Goal: Task Accomplishment & Management: Manage account settings

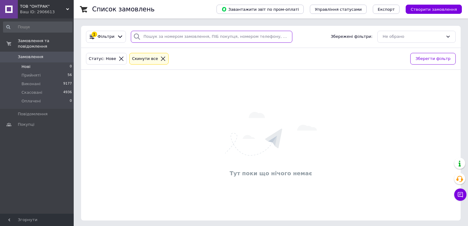
click at [198, 34] on input "search" at bounding box center [212, 37] width 162 height 12
paste input "[PHONE_NUMBER]"
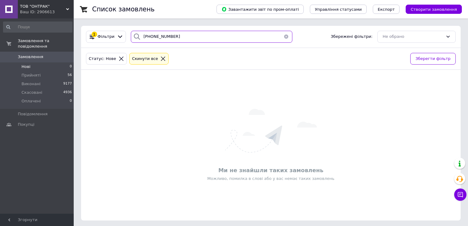
drag, startPoint x: 147, startPoint y: 35, endPoint x: 132, endPoint y: 36, distance: 15.1
click at [132, 36] on div "[PHONE_NUMBER]" at bounding box center [212, 37] width 162 height 12
type input "0674102020"
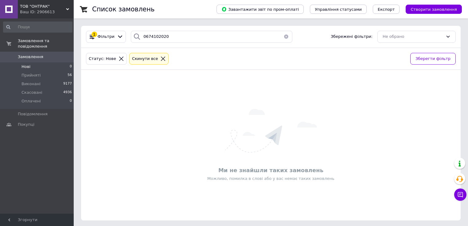
click at [160, 58] on icon at bounding box center [163, 59] width 6 height 6
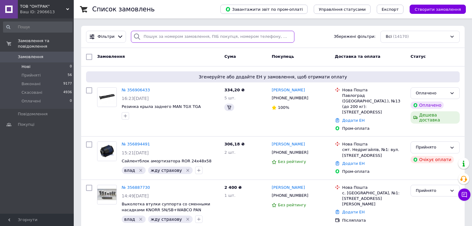
click at [178, 36] on input "search" at bounding box center [212, 37] width 163 height 12
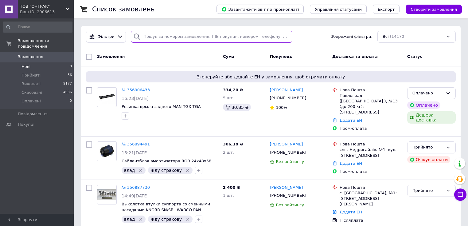
paste input "[PHONE_NUMBER]"
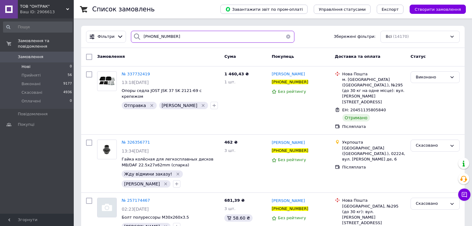
type input "[PHONE_NUMBER]"
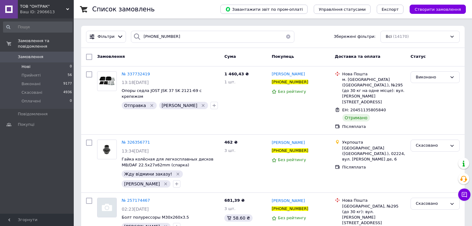
click at [32, 62] on li "Нові 0" at bounding box center [38, 66] width 76 height 9
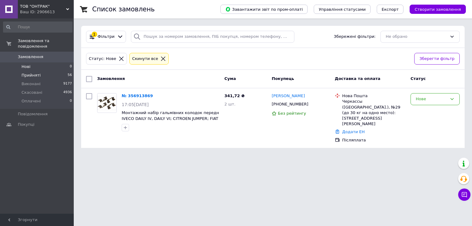
click at [36, 72] on span "Прийняті" at bounding box center [31, 75] width 19 height 6
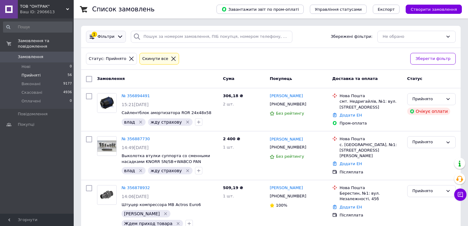
click at [104, 38] on span "Фільтри" at bounding box center [106, 37] width 17 height 6
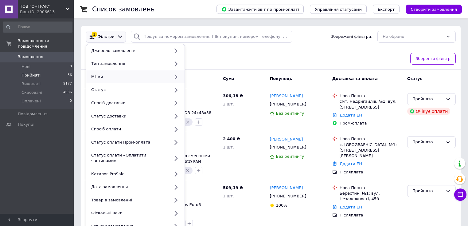
click at [103, 75] on div "Мітки" at bounding box center [129, 77] width 81 height 6
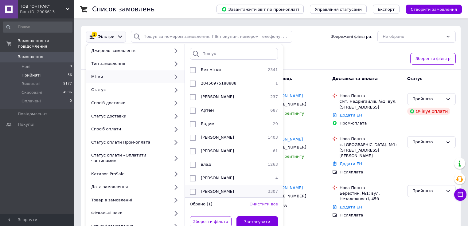
click at [191, 189] on input "checkbox" at bounding box center [193, 192] width 6 height 6
checkbox input "true"
click at [251, 216] on button "Застосувати" at bounding box center [258, 222] width 42 height 12
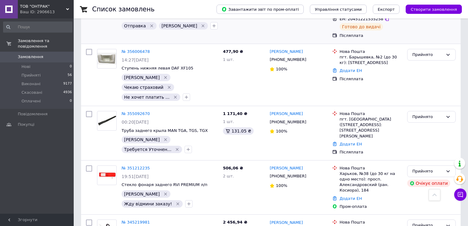
scroll to position [186, 0]
click at [301, 49] on link "[PERSON_NAME]" at bounding box center [286, 52] width 33 height 6
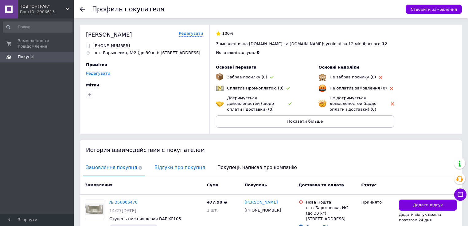
click at [176, 166] on span "Відгуки про покупця" at bounding box center [179, 168] width 57 height 16
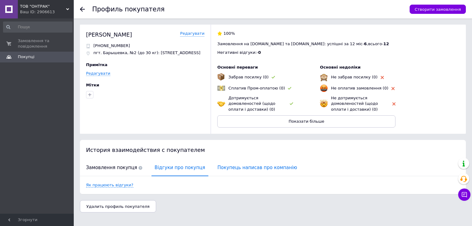
click at [221, 170] on span "Покупець написав про компанію" at bounding box center [257, 168] width 86 height 16
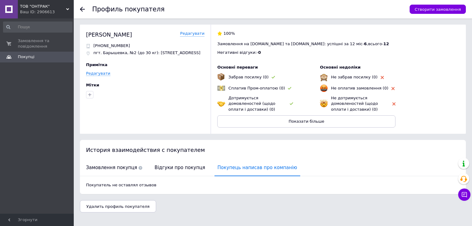
click at [77, 8] on div "Профиль покупателя Створити замовлення" at bounding box center [273, 9] width 398 height 18
click at [84, 10] on icon at bounding box center [82, 9] width 5 height 5
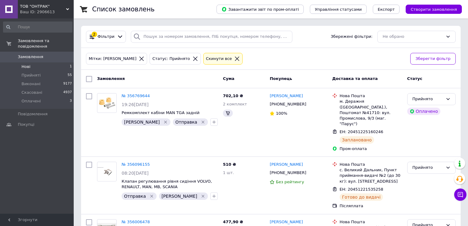
click at [37, 62] on li "Нові 1" at bounding box center [38, 66] width 76 height 9
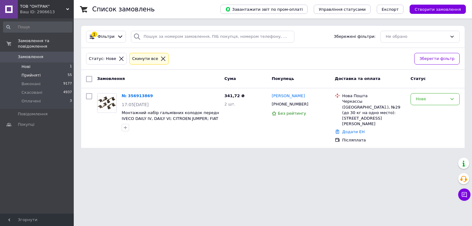
click at [42, 71] on li "Прийняті 55" at bounding box center [38, 75] width 76 height 9
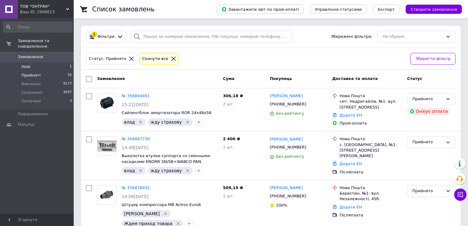
click at [39, 62] on li "Нові 1" at bounding box center [38, 66] width 76 height 9
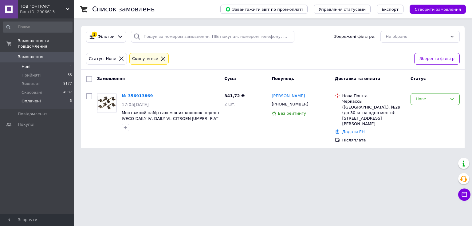
click at [30, 98] on span "Оплачені" at bounding box center [31, 101] width 19 height 6
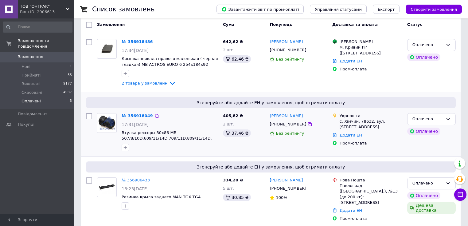
scroll to position [56, 0]
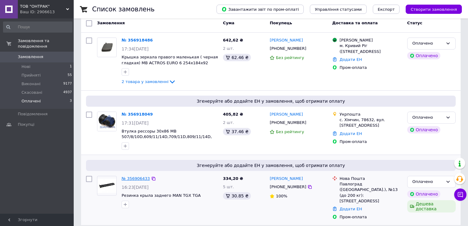
click at [141, 179] on link "№ 356906433" at bounding box center [136, 178] width 28 height 5
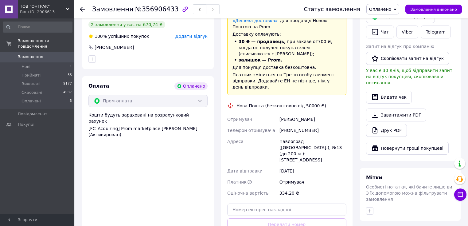
scroll to position [248, 0]
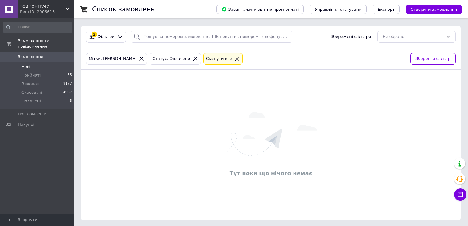
click at [32, 62] on li "Нові 1" at bounding box center [38, 66] width 76 height 9
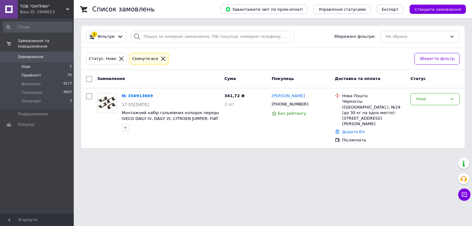
click at [39, 71] on li "Прийняті 55" at bounding box center [38, 75] width 76 height 9
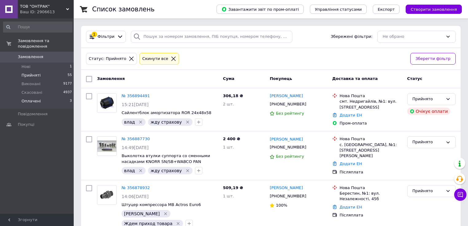
click at [35, 98] on span "Оплачені" at bounding box center [31, 101] width 19 height 6
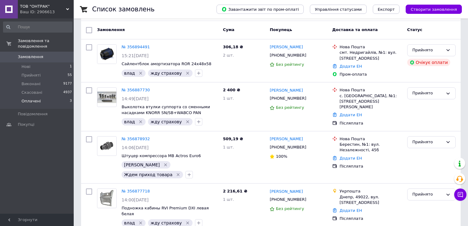
scroll to position [49, 0]
click at [44, 97] on li "Оплачені 3" at bounding box center [38, 103] width 76 height 12
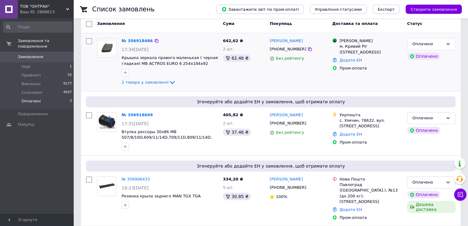
scroll to position [56, 0]
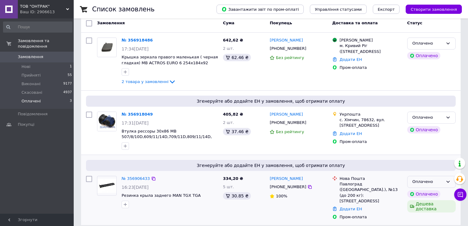
click at [426, 181] on div "Оплачено" at bounding box center [428, 181] width 31 height 6
click at [421, 193] on li "Прийнято" at bounding box center [432, 194] width 48 height 11
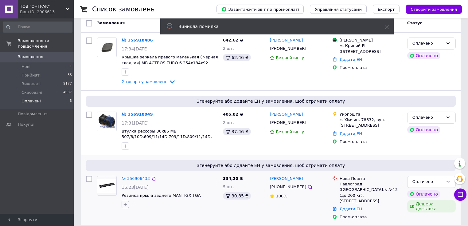
click at [125, 205] on icon "button" at bounding box center [125, 204] width 5 height 5
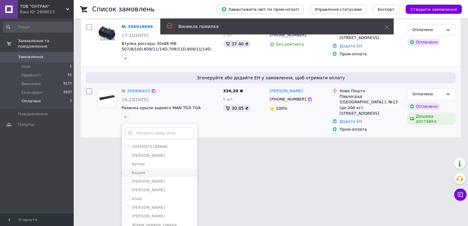
scroll to position [171, 0]
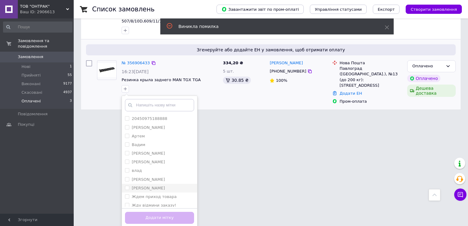
click at [139, 187] on label "[PERSON_NAME]" at bounding box center [148, 188] width 33 height 5
checkbox input "true"
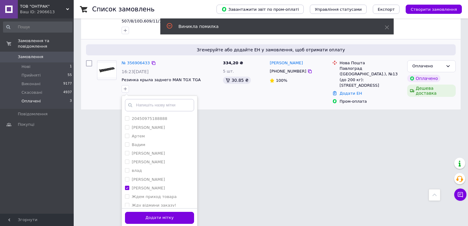
click at [152, 214] on button "Додати мітку" at bounding box center [159, 218] width 69 height 12
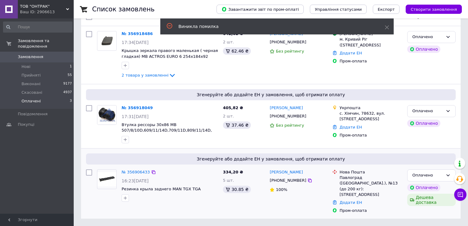
scroll to position [56, 0]
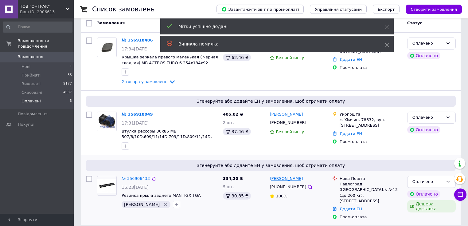
click at [291, 179] on link "[PERSON_NAME]" at bounding box center [286, 179] width 33 height 6
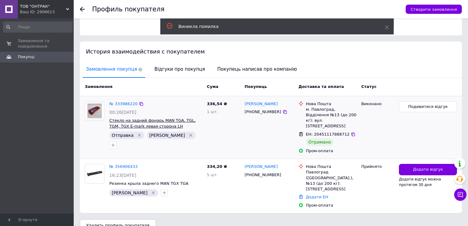
scroll to position [104, 0]
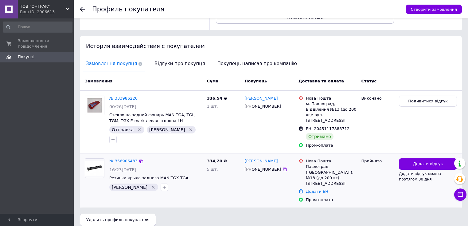
click at [125, 158] on link "№ 356906433" at bounding box center [123, 160] width 28 height 5
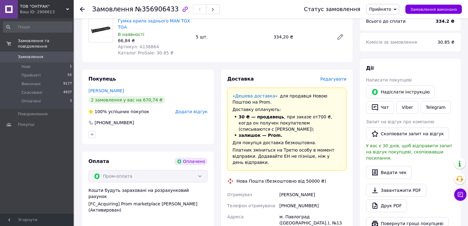
scroll to position [74, 0]
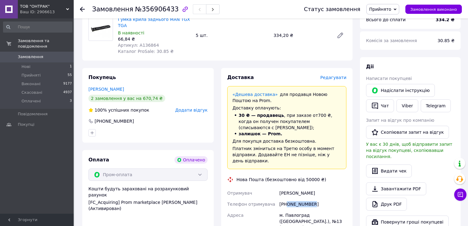
drag, startPoint x: 312, startPoint y: 192, endPoint x: 287, endPoint y: 192, distance: 25.5
click at [287, 198] on div "[PHONE_NUMBER]" at bounding box center [312, 203] width 69 height 11
copy div "0505758710"
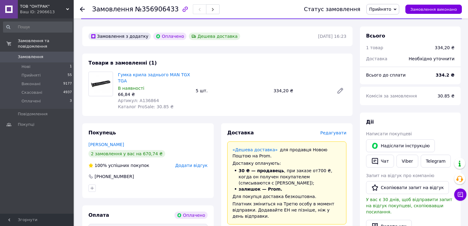
scroll to position [0, 0]
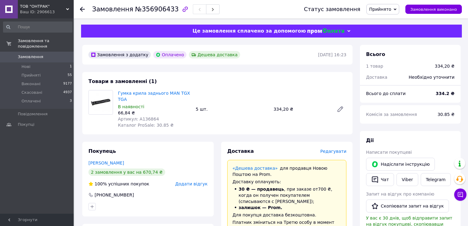
click at [83, 9] on use at bounding box center [82, 9] width 5 height 5
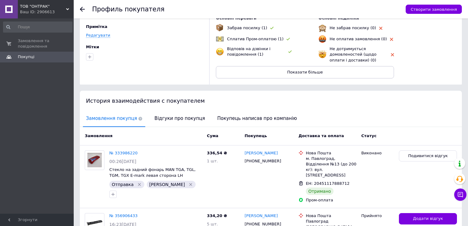
scroll to position [74, 0]
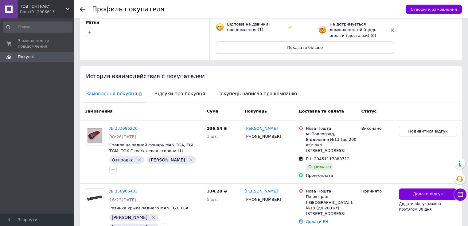
click at [80, 9] on icon at bounding box center [82, 9] width 5 height 5
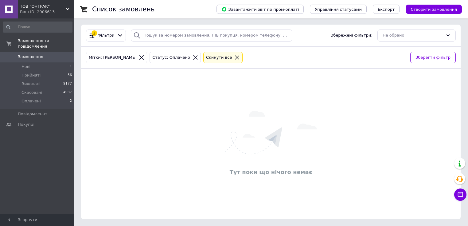
scroll to position [1, 0]
click at [234, 57] on icon at bounding box center [237, 58] width 6 height 6
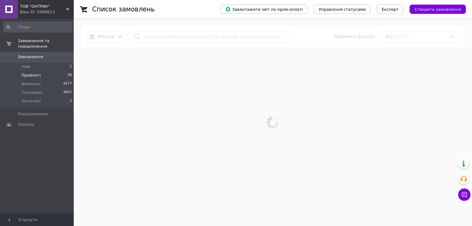
click at [37, 72] on span "Прийняті" at bounding box center [31, 75] width 19 height 6
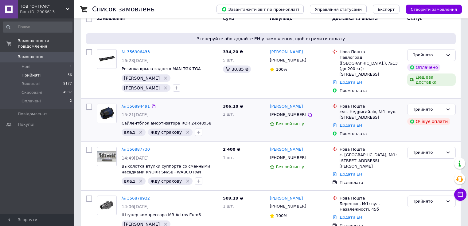
scroll to position [49, 0]
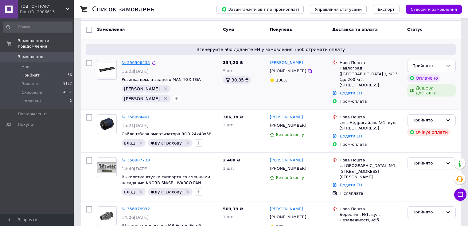
click at [131, 64] on link "№ 356906433" at bounding box center [136, 62] width 28 height 5
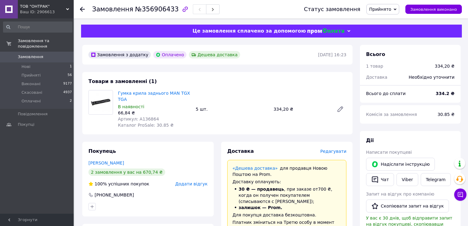
click at [83, 9] on use at bounding box center [82, 9] width 5 height 5
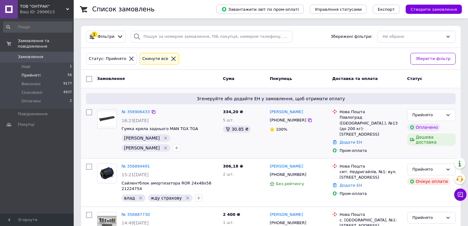
click at [168, 145] on icon "Видалити мітку" at bounding box center [165, 147] width 5 height 5
click at [174, 139] on icon "button" at bounding box center [176, 137] width 5 height 5
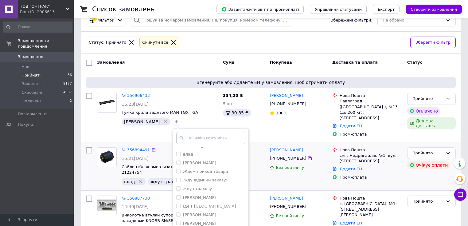
scroll to position [25, 0]
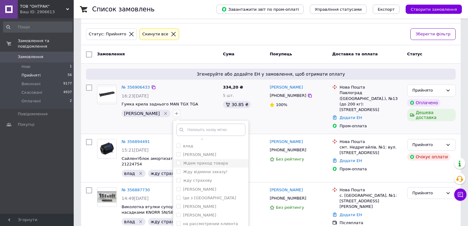
click at [194, 164] on label "Ждем приход товара" at bounding box center [205, 163] width 45 height 5
checkbox input "true"
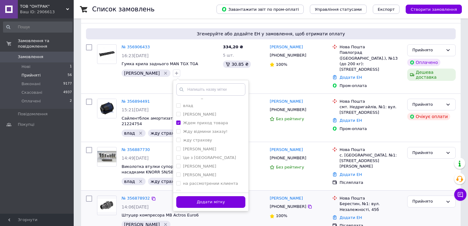
scroll to position [74, 0]
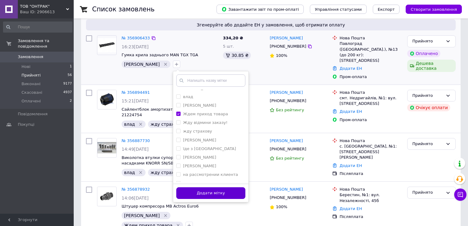
click at [205, 192] on button "Додати мітку" at bounding box center [210, 193] width 69 height 12
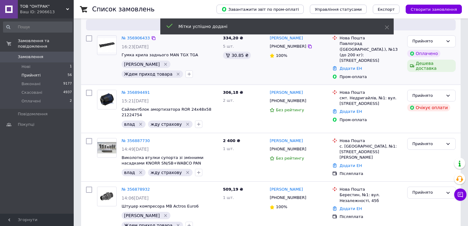
click at [44, 54] on span "Замовлення" at bounding box center [37, 57] width 39 height 6
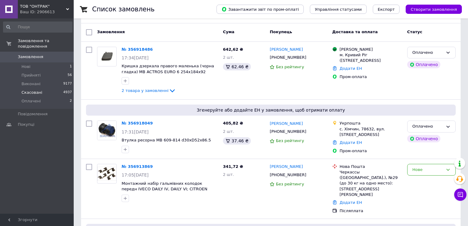
scroll to position [25, 0]
click at [169, 89] on icon at bounding box center [172, 90] width 7 height 7
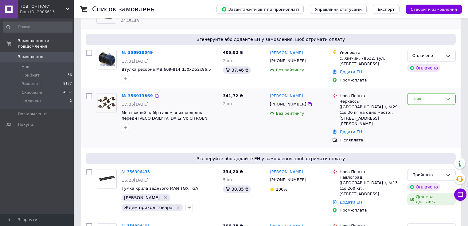
scroll to position [147, 0]
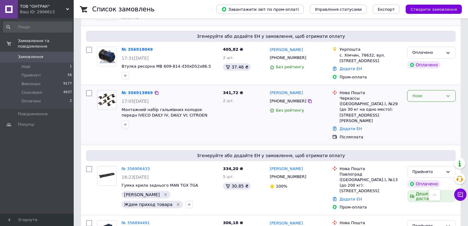
click at [414, 99] on div "Нове" at bounding box center [431, 96] width 49 height 12
click at [417, 108] on li "Прийнято" at bounding box center [432, 108] width 48 height 11
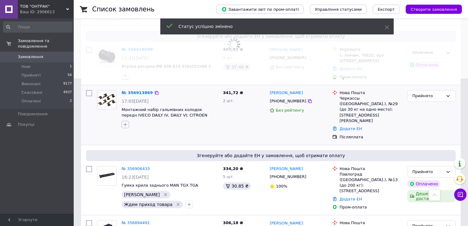
click at [127, 123] on icon "button" at bounding box center [125, 124] width 5 height 5
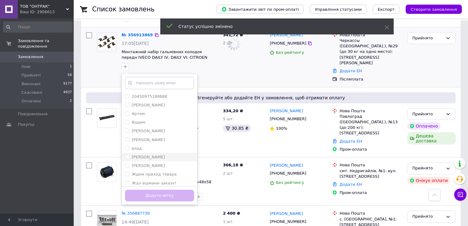
scroll to position [221, 0]
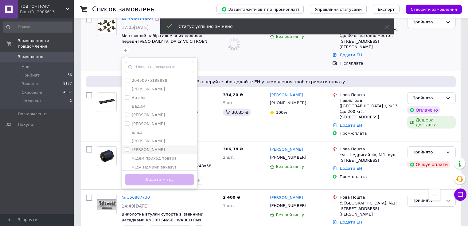
click at [133, 149] on label "[PERSON_NAME]" at bounding box center [148, 149] width 33 height 5
checkbox input "true"
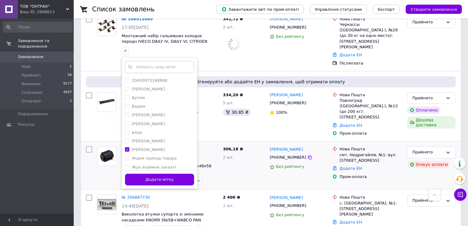
click at [151, 177] on button "Додати мітку" at bounding box center [159, 180] width 69 height 12
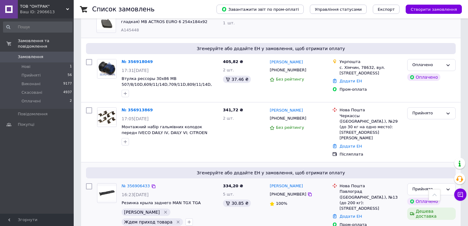
scroll to position [123, 0]
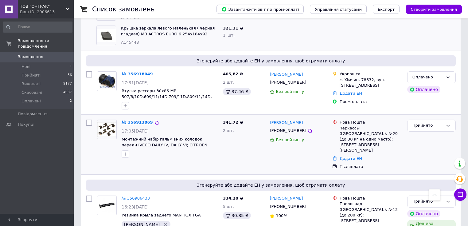
click at [138, 123] on link "№ 356913869" at bounding box center [137, 122] width 31 height 5
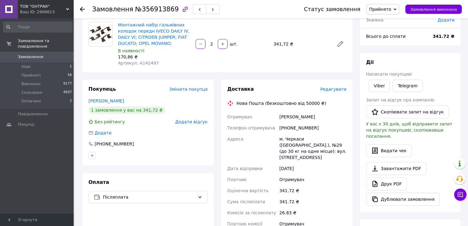
scroll to position [25, 0]
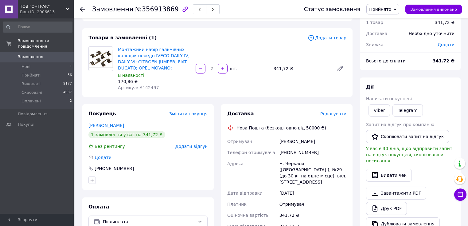
click at [140, 86] on span "Артикул: A142497" at bounding box center [138, 87] width 41 height 5
copy span "A142497"
click at [81, 10] on icon at bounding box center [82, 9] width 5 height 5
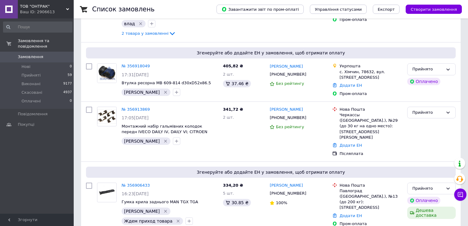
scroll to position [98, 0]
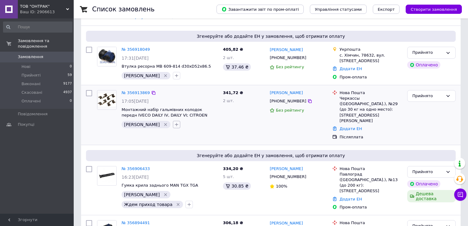
click at [174, 124] on icon "button" at bounding box center [176, 124] width 5 height 5
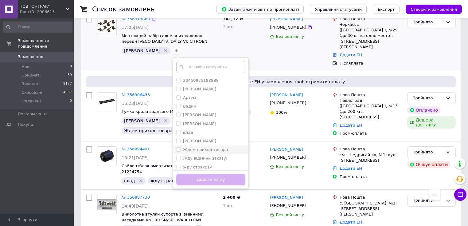
scroll to position [25, 0]
click at [183, 144] on label "жду страхову" at bounding box center [197, 142] width 29 height 5
checkbox input "true"
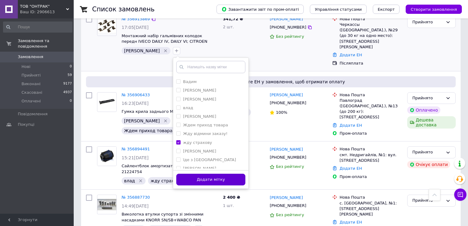
click at [184, 178] on button "Додати мітку" at bounding box center [210, 180] width 69 height 12
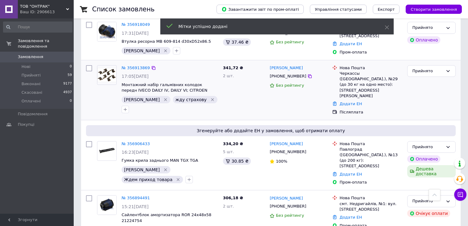
scroll to position [123, 0]
click at [307, 77] on icon at bounding box center [309, 76] width 5 height 5
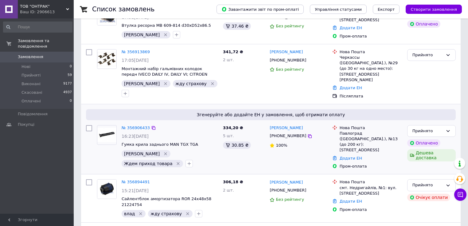
scroll to position [147, 0]
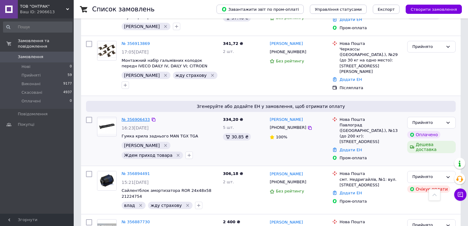
click at [140, 117] on link "№ 356906433" at bounding box center [136, 119] width 28 height 5
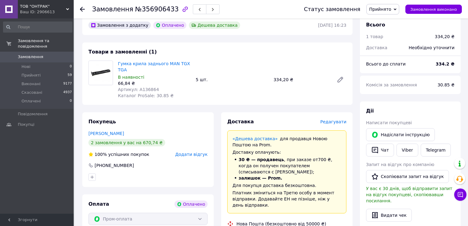
scroll to position [25, 0]
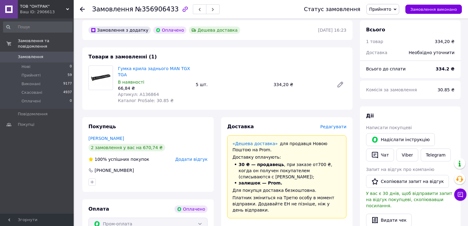
click at [149, 92] on span "Артикул: A136864" at bounding box center [138, 94] width 41 height 5
copy span "A136864"
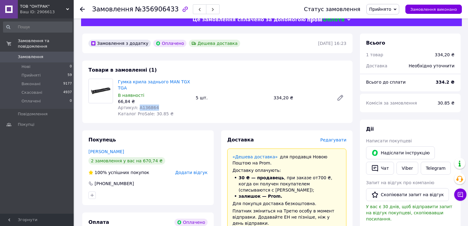
scroll to position [0, 0]
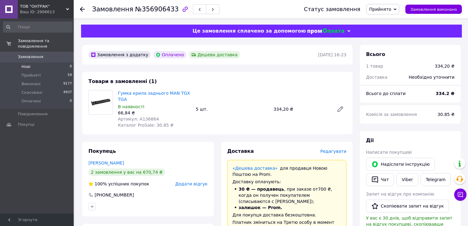
click at [34, 62] on li "Нові 0" at bounding box center [38, 66] width 76 height 9
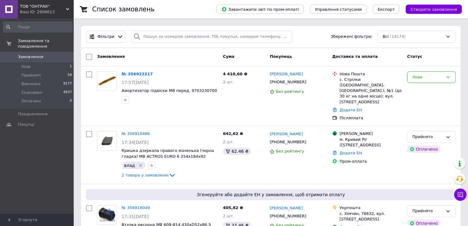
click at [43, 54] on span "Замовлення" at bounding box center [37, 57] width 39 height 6
click at [116, 37] on div at bounding box center [120, 36] width 9 height 6
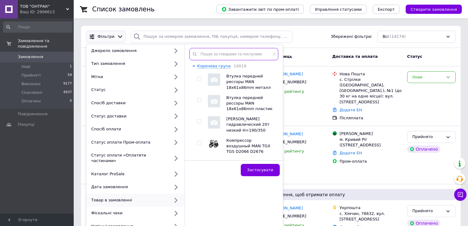
click at [232, 56] on input "text" at bounding box center [234, 54] width 89 height 12
paste input "A224165"
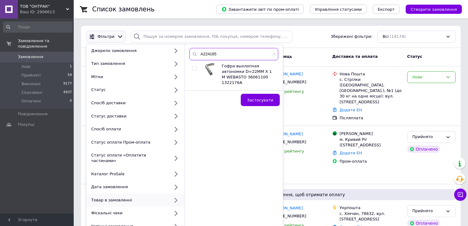
type input "A224165"
click at [195, 68] on input "checkbox" at bounding box center [195, 69] width 4 height 4
checkbox input "true"
click at [258, 100] on span "Застосувати" at bounding box center [260, 100] width 26 height 5
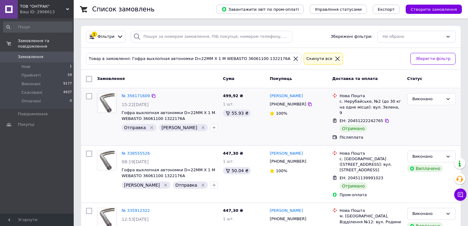
scroll to position [25, 0]
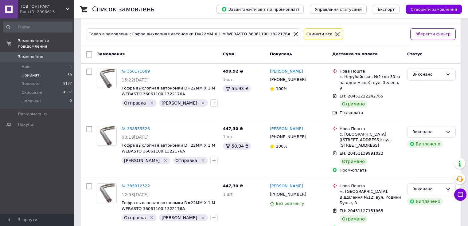
click at [40, 71] on li "Прийняті 59" at bounding box center [38, 75] width 76 height 9
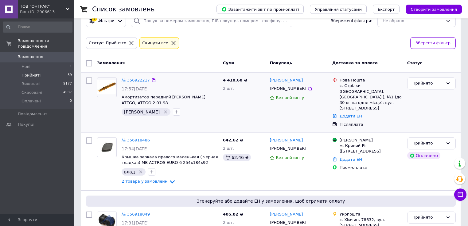
scroll to position [25, 0]
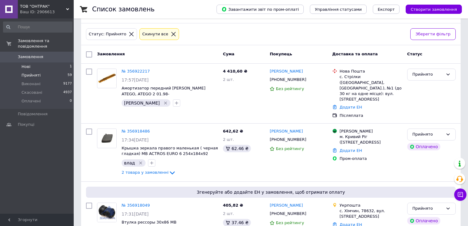
click at [32, 62] on li "Нові 1" at bounding box center [38, 66] width 76 height 9
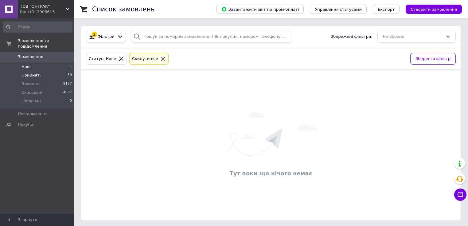
click at [35, 72] on span "Прийняті" at bounding box center [31, 75] width 19 height 6
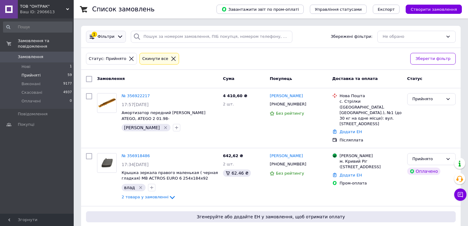
click at [113, 32] on div "1 Фільтри" at bounding box center [106, 37] width 40 height 12
click at [104, 37] on span "Фільтри" at bounding box center [106, 37] width 17 height 6
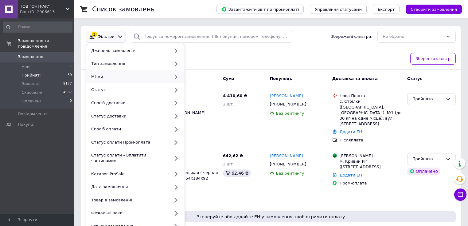
click at [103, 76] on div "Мітки" at bounding box center [129, 77] width 81 height 6
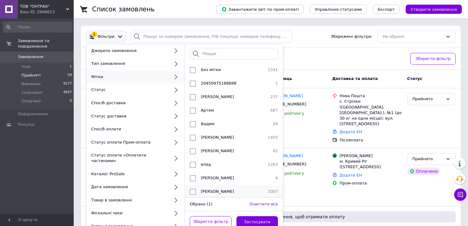
click at [193, 189] on input "checkbox" at bounding box center [193, 192] width 6 height 6
checkbox input "true"
click at [249, 216] on button "Застосувати" at bounding box center [258, 222] width 42 height 12
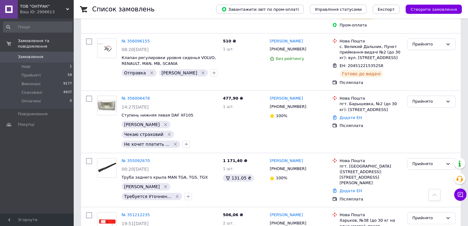
scroll to position [300, 0]
